Goal: Find specific page/section: Find specific page/section

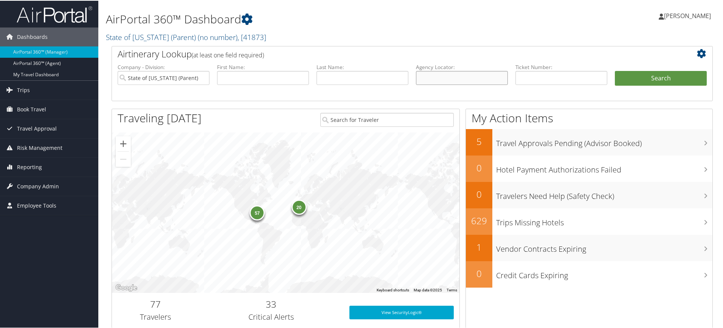
click at [446, 79] on input "text" at bounding box center [462, 77] width 92 height 14
paste input "D5M5B5"
type input "D5M5B5"
click at [203, 78] on input "State of Louisiana (Parent)" at bounding box center [164, 77] width 92 height 14
click at [632, 76] on button "Search" at bounding box center [661, 77] width 92 height 15
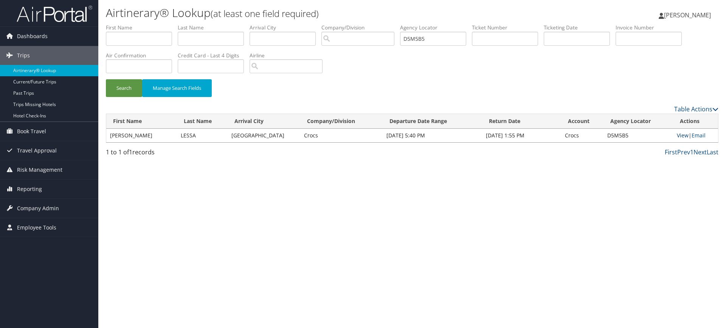
click at [680, 136] on link "View" at bounding box center [683, 135] width 12 height 7
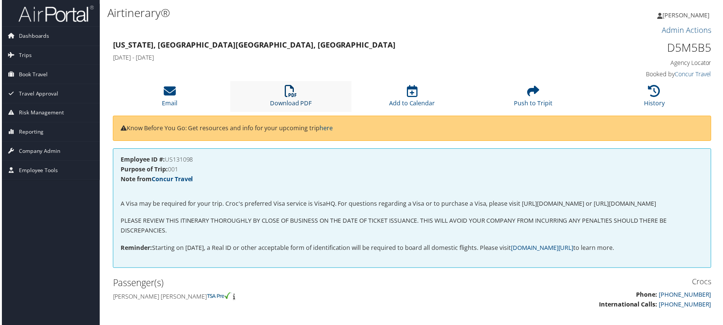
click at [288, 89] on icon at bounding box center [290, 91] width 12 height 12
click at [39, 154] on span "Company Admin" at bounding box center [38, 152] width 42 height 19
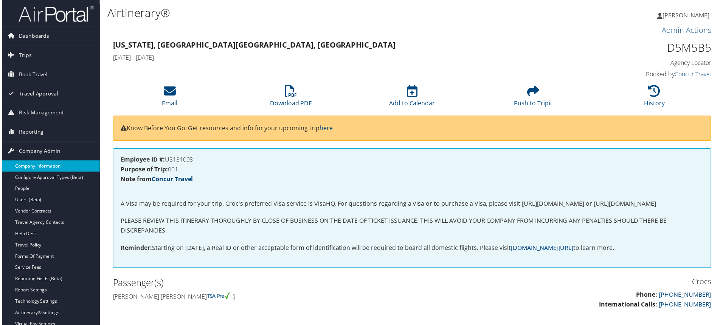
click at [44, 169] on link "Company Information" at bounding box center [49, 166] width 98 height 11
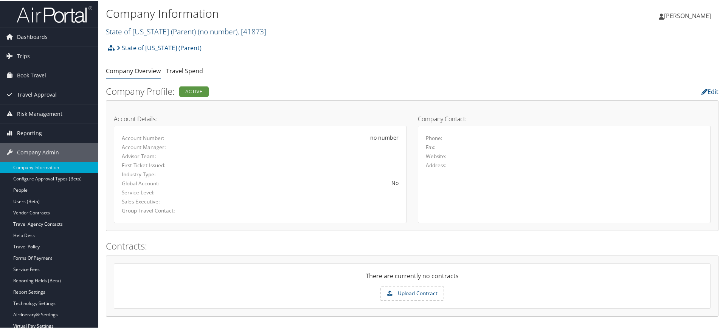
click at [172, 33] on link "State of Louisiana (Parent) ( no number ) , [ 41873 ]" at bounding box center [186, 31] width 160 height 10
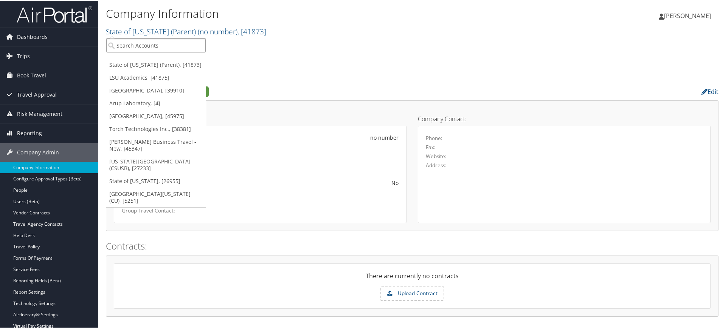
click at [163, 48] on input "search" at bounding box center [155, 45] width 99 height 14
paste input "GOOSEHEAD INSURANCE AGENCY"
type input "GOOSEHEAD INSURANCE AGENCY"
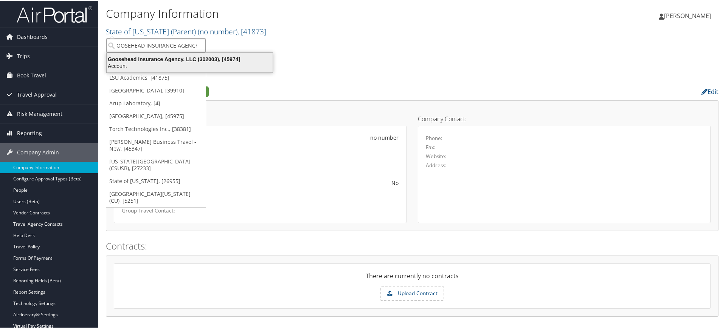
click at [160, 64] on div "Account" at bounding box center [189, 65] width 175 height 7
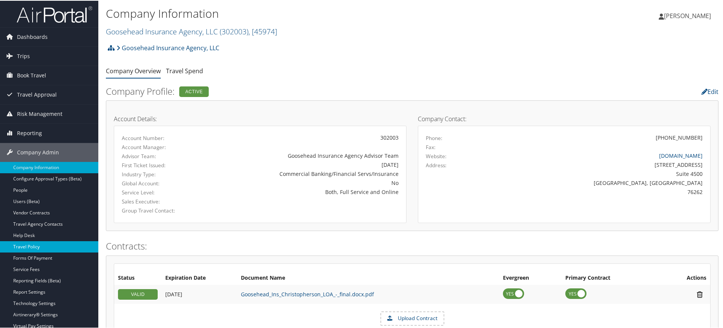
click at [49, 247] on link "Travel Policy" at bounding box center [49, 246] width 98 height 11
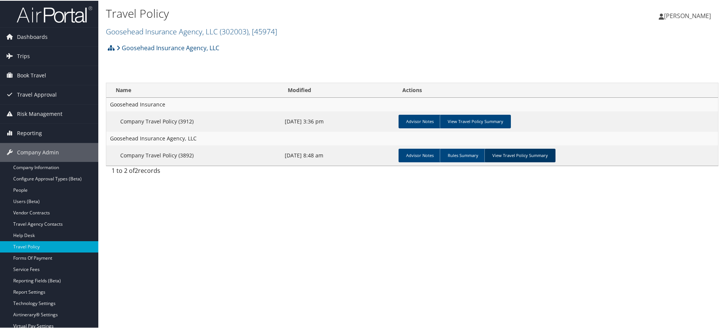
click at [539, 153] on link "View Travel Policy Summary" at bounding box center [519, 155] width 71 height 14
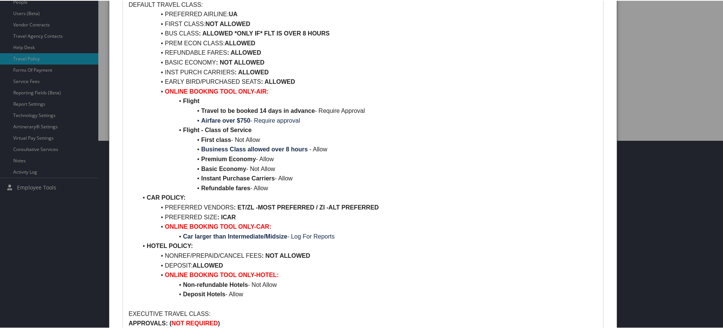
scroll to position [189, 0]
click at [655, 215] on div at bounding box center [363, 164] width 726 height 328
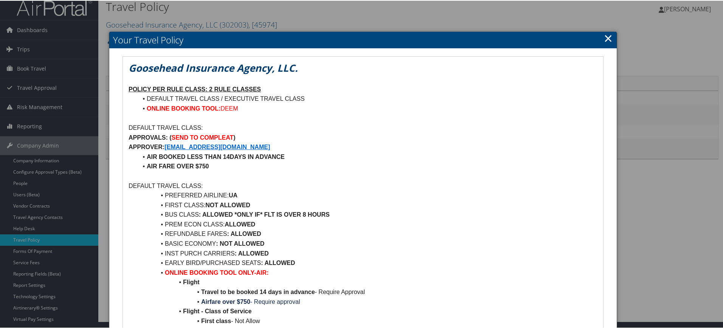
scroll to position [0, 0]
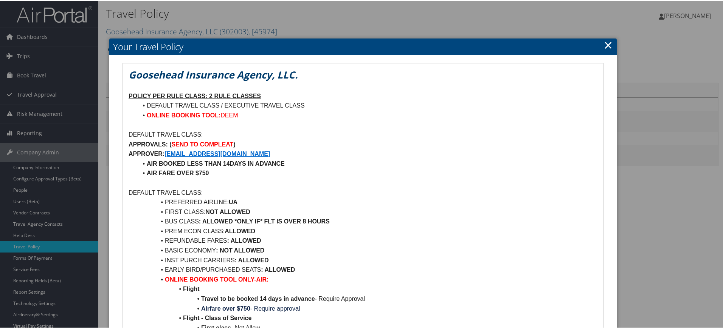
click at [607, 41] on link "×" at bounding box center [608, 44] width 9 height 15
